Goal: Transaction & Acquisition: Purchase product/service

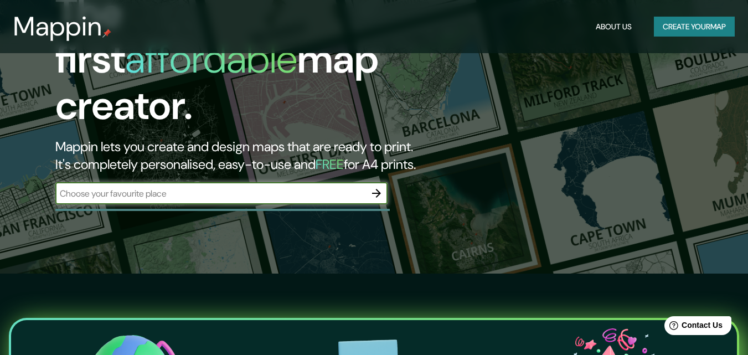
scroll to position [81, 0]
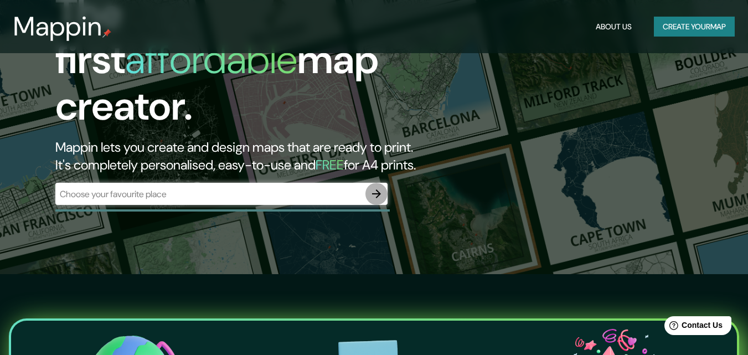
click at [377, 187] on icon "button" at bounding box center [376, 193] width 13 height 13
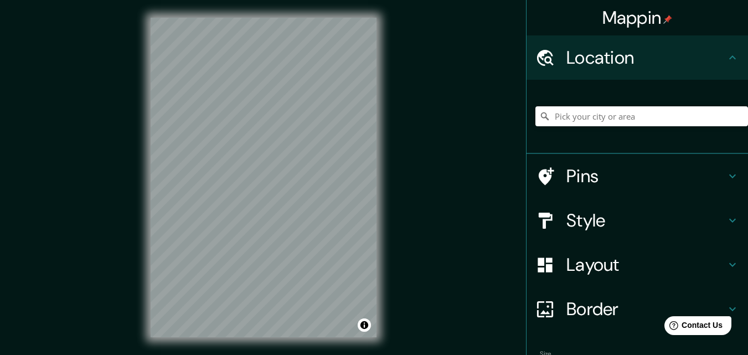
click at [605, 57] on h4 "Location" at bounding box center [645, 57] width 159 height 22
click at [608, 113] on input "Pick your city or area" at bounding box center [641, 116] width 213 height 20
click at [381, 181] on div "© Mapbox © OpenStreetMap Improve this map" at bounding box center [263, 177] width 261 height 355
click at [391, 190] on div "© Mapbox © OpenStreetMap Improve this map" at bounding box center [263, 177] width 261 height 355
click at [675, 116] on input "Culiacán [PERSON_NAME], [GEOGRAPHIC_DATA], [GEOGRAPHIC_DATA]" at bounding box center [641, 116] width 213 height 20
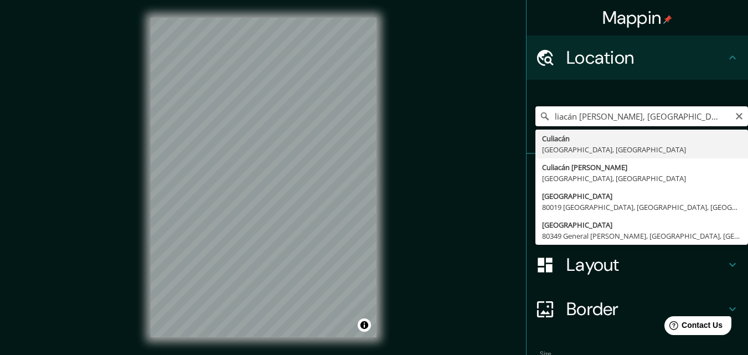
scroll to position [0, 15]
type input "Culiacán [PERSON_NAME], [GEOGRAPHIC_DATA], [GEOGRAPHIC_DATA] jardin botanico"
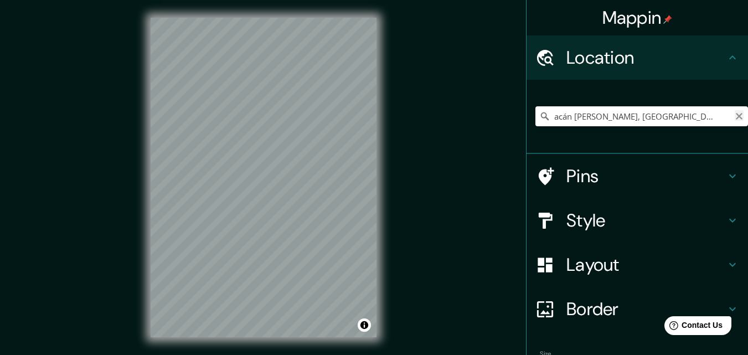
click at [736, 115] on icon "Clear" at bounding box center [739, 116] width 7 height 7
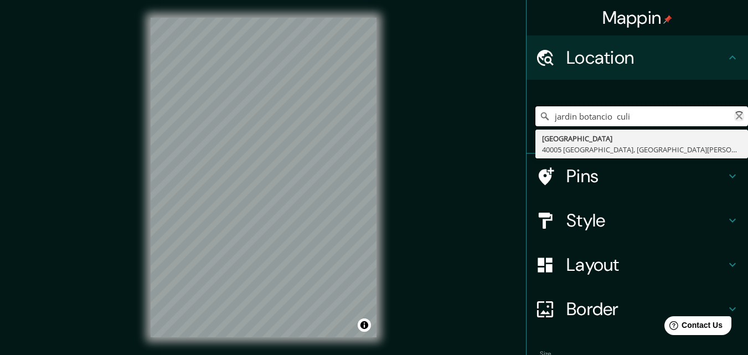
type input "jardin botancio culia"
click at [662, 111] on input "jardin botancio culia" at bounding box center [641, 116] width 213 height 20
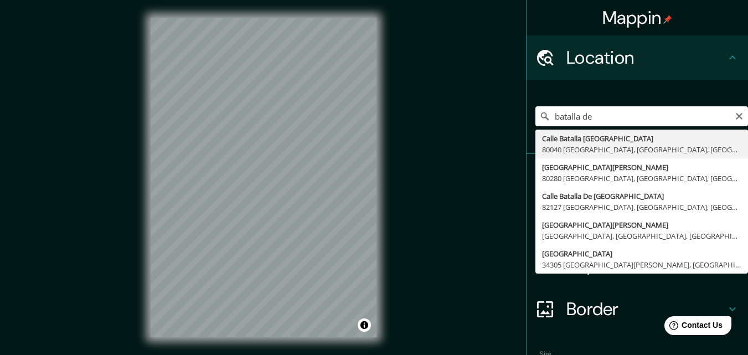
type input "Calle Batalla [GEOGRAPHIC_DATA], [GEOGRAPHIC_DATA], [GEOGRAPHIC_DATA]"
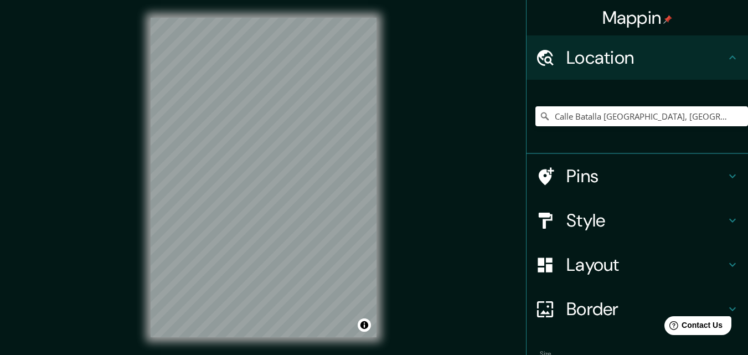
click at [637, 172] on h4 "Pins" at bounding box center [645, 176] width 159 height 22
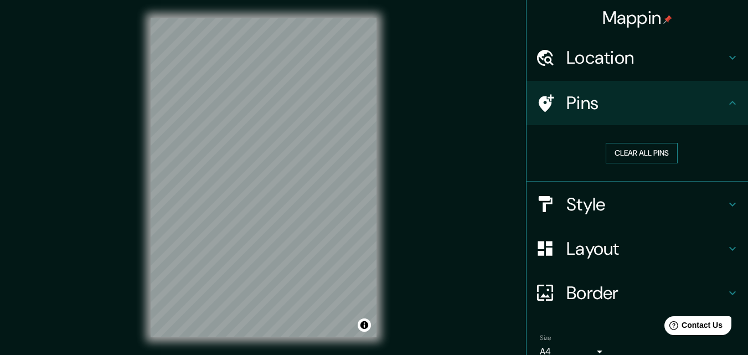
click at [651, 143] on button "Clear all pins" at bounding box center [642, 153] width 72 height 20
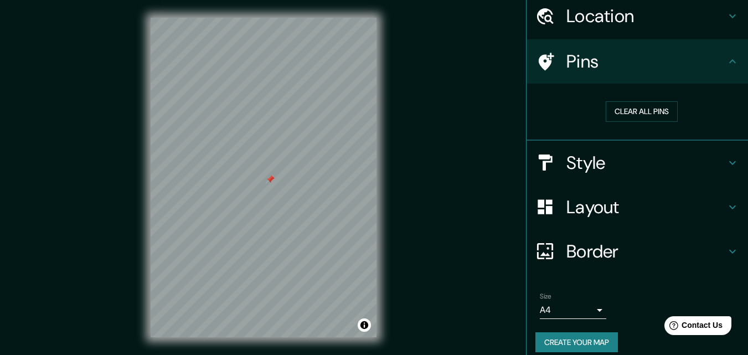
scroll to position [52, 0]
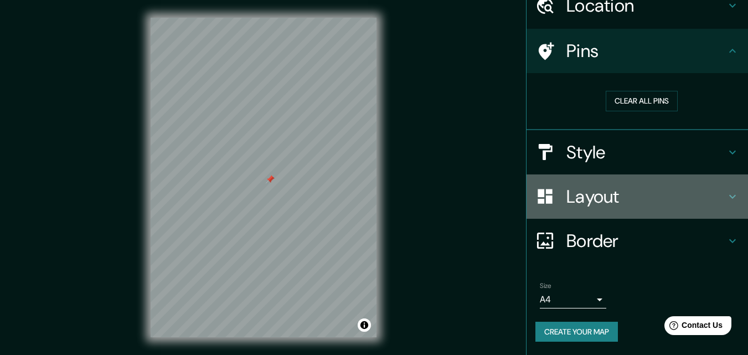
click at [680, 186] on h4 "Layout" at bounding box center [645, 196] width 159 height 22
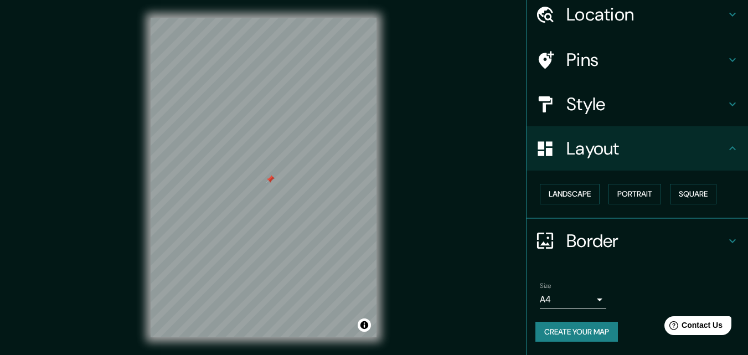
scroll to position [43, 0]
click at [681, 190] on button "Square" at bounding box center [693, 194] width 46 height 20
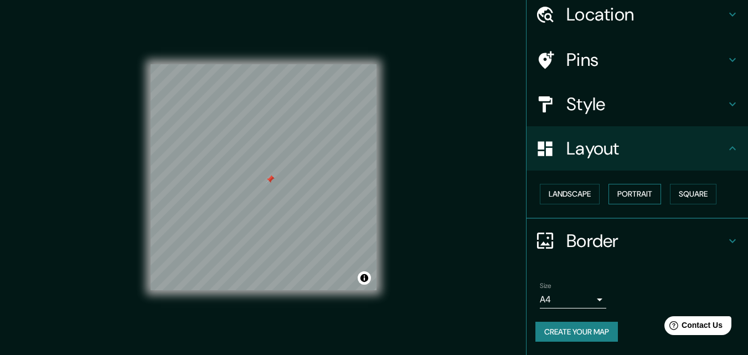
click at [639, 192] on button "Portrait" at bounding box center [634, 194] width 53 height 20
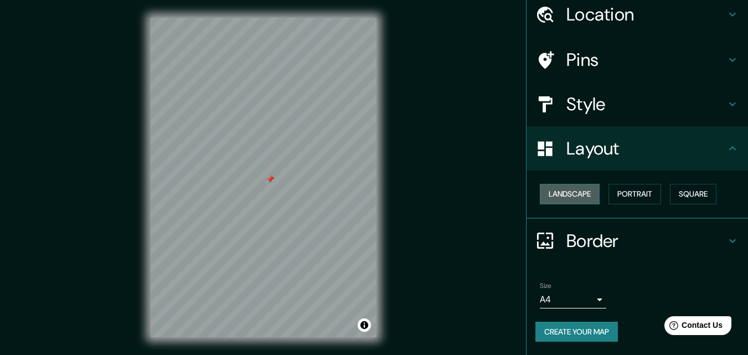
click at [559, 198] on button "Landscape" at bounding box center [570, 194] width 60 height 20
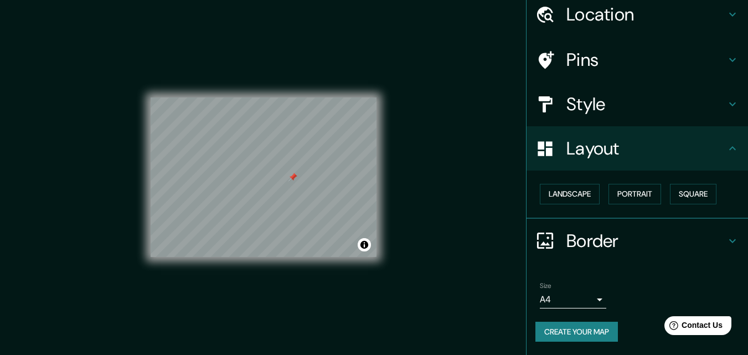
click at [293, 176] on div at bounding box center [292, 177] width 9 height 9
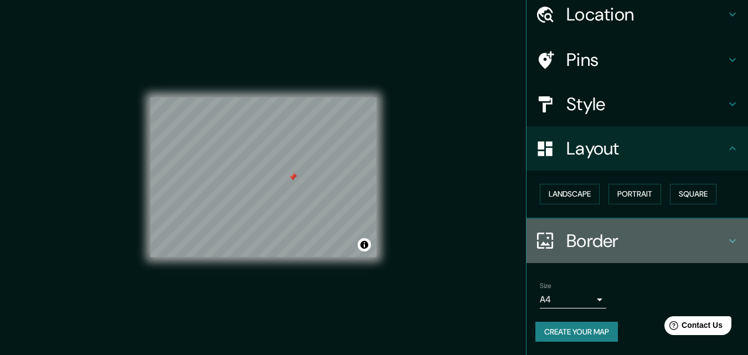
click at [577, 243] on h4 "Border" at bounding box center [645, 241] width 159 height 22
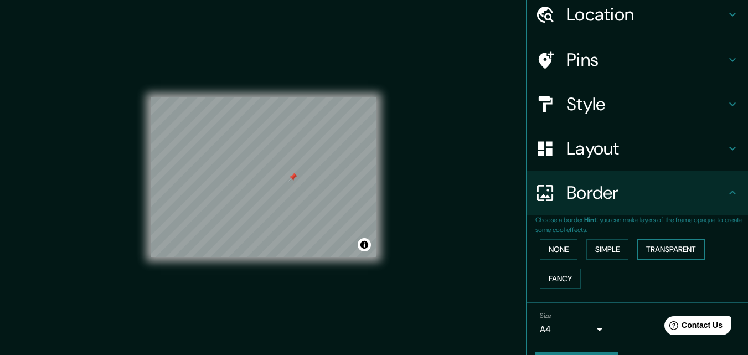
click at [651, 250] on button "Transparent" at bounding box center [671, 249] width 68 height 20
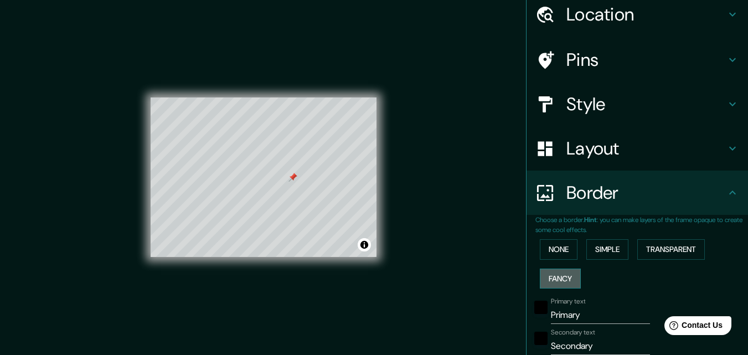
click at [554, 276] on button "Fancy" at bounding box center [560, 278] width 41 height 20
click at [554, 250] on button "None" at bounding box center [559, 249] width 38 height 20
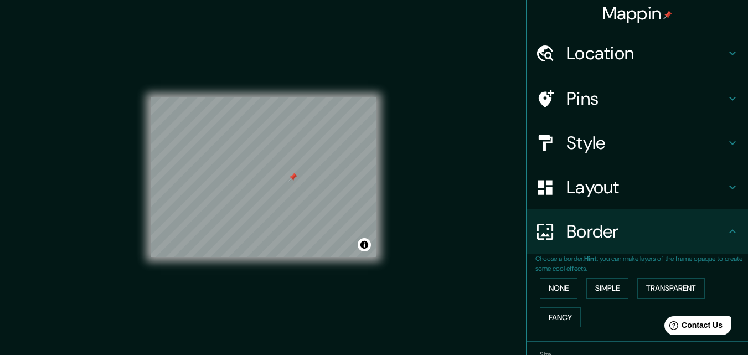
scroll to position [0, 0]
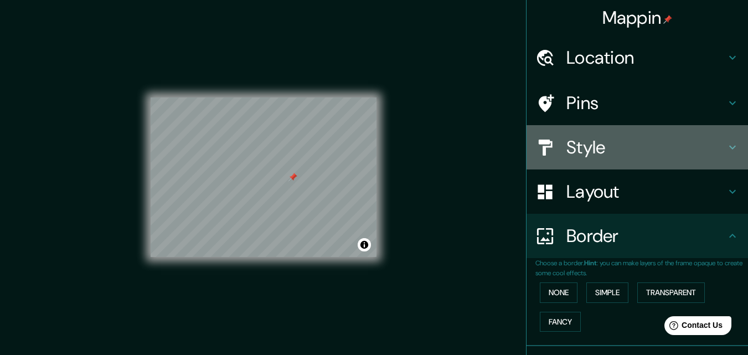
click at [580, 148] on h4 "Style" at bounding box center [645, 147] width 159 height 22
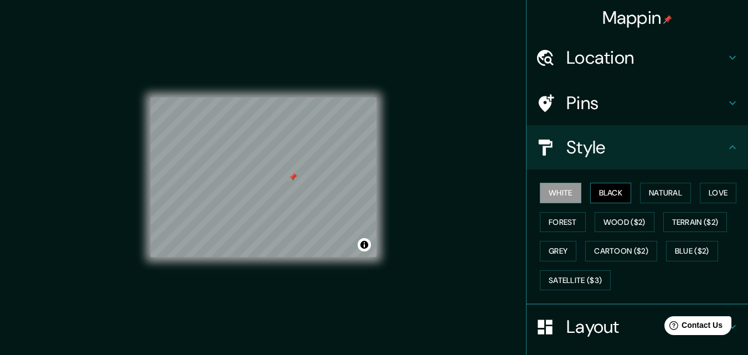
click at [601, 192] on button "Black" at bounding box center [611, 193] width 42 height 20
click at [663, 190] on button "Natural" at bounding box center [665, 193] width 51 height 20
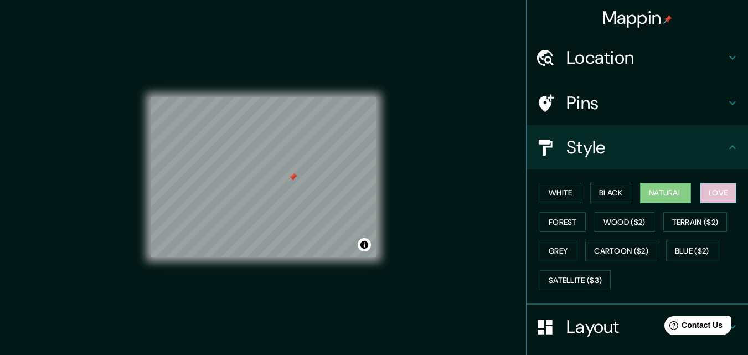
click at [711, 190] on button "Love" at bounding box center [718, 193] width 37 height 20
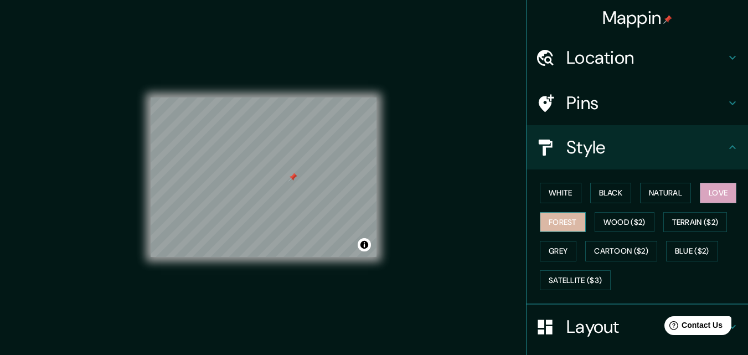
click at [557, 215] on button "Forest" at bounding box center [563, 222] width 46 height 20
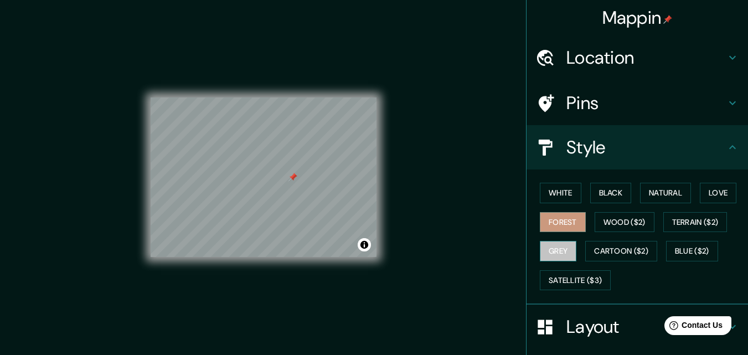
click at [555, 247] on button "Grey" at bounding box center [558, 251] width 37 height 20
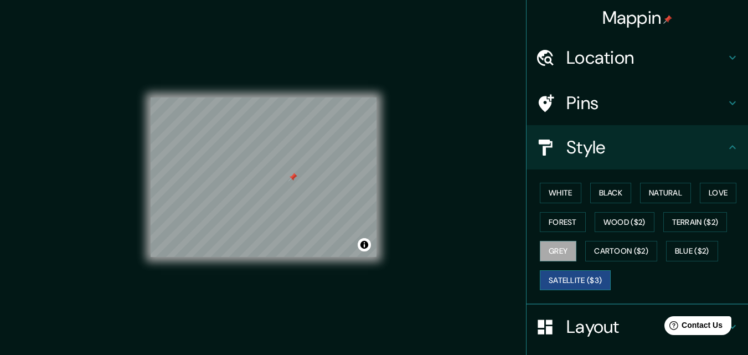
click at [563, 273] on button "Satellite ($3)" at bounding box center [575, 280] width 71 height 20
click at [676, 251] on button "Blue ($2)" at bounding box center [692, 251] width 52 height 20
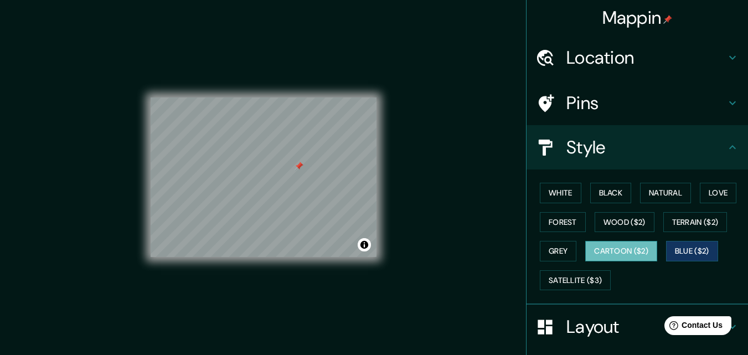
click at [625, 248] on button "Cartoon ($2)" at bounding box center [621, 251] width 72 height 20
click at [713, 215] on button "Terrain ($2)" at bounding box center [695, 222] width 64 height 20
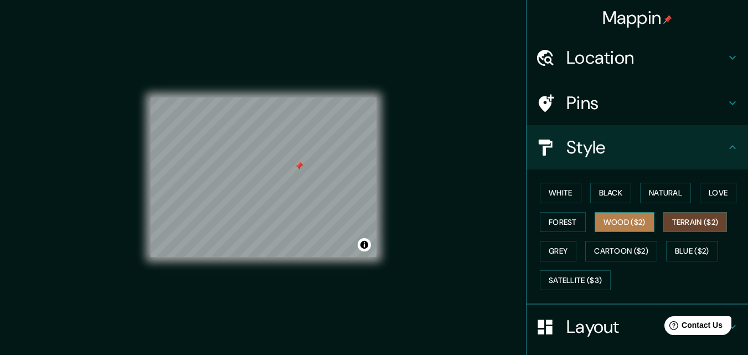
click at [616, 224] on button "Wood ($2)" at bounding box center [624, 222] width 60 height 20
click at [687, 221] on button "Terrain ($2)" at bounding box center [695, 222] width 64 height 20
click at [555, 189] on button "White" at bounding box center [561, 193] width 42 height 20
